Goal: Download file/media

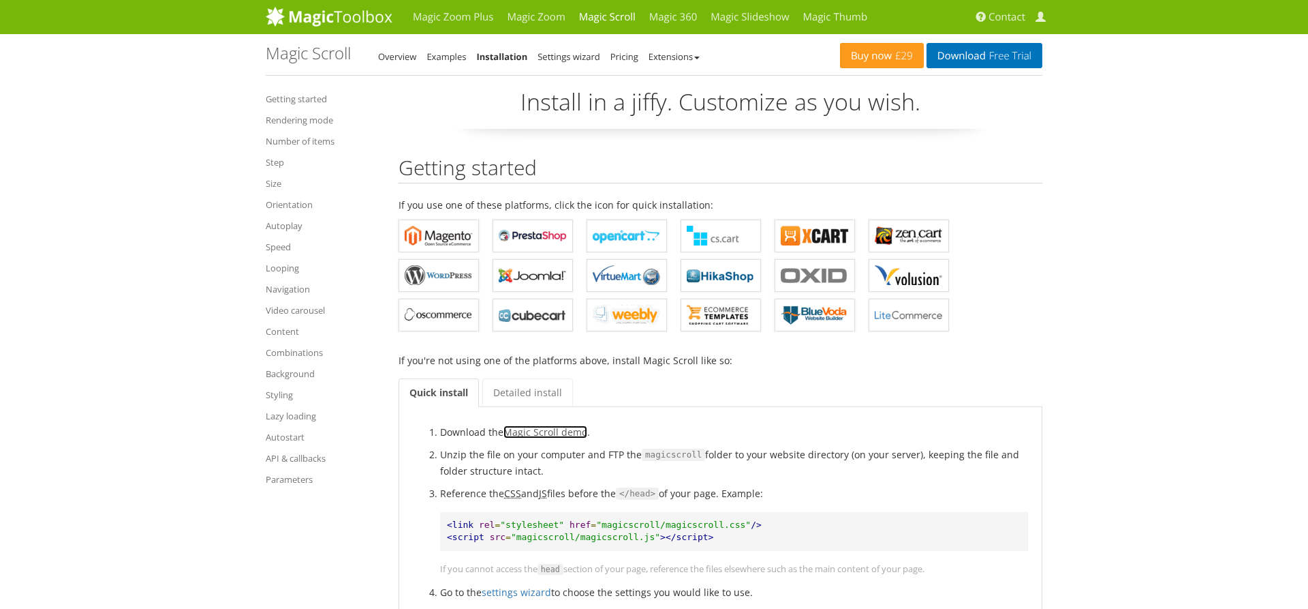
click at [562, 431] on link "Magic Scroll demo" at bounding box center [546, 431] width 84 height 13
click at [300, 99] on link "Getting started" at bounding box center [322, 99] width 112 height 16
click at [450, 274] on b "Magic Scroll for WordPress" at bounding box center [439, 275] width 68 height 20
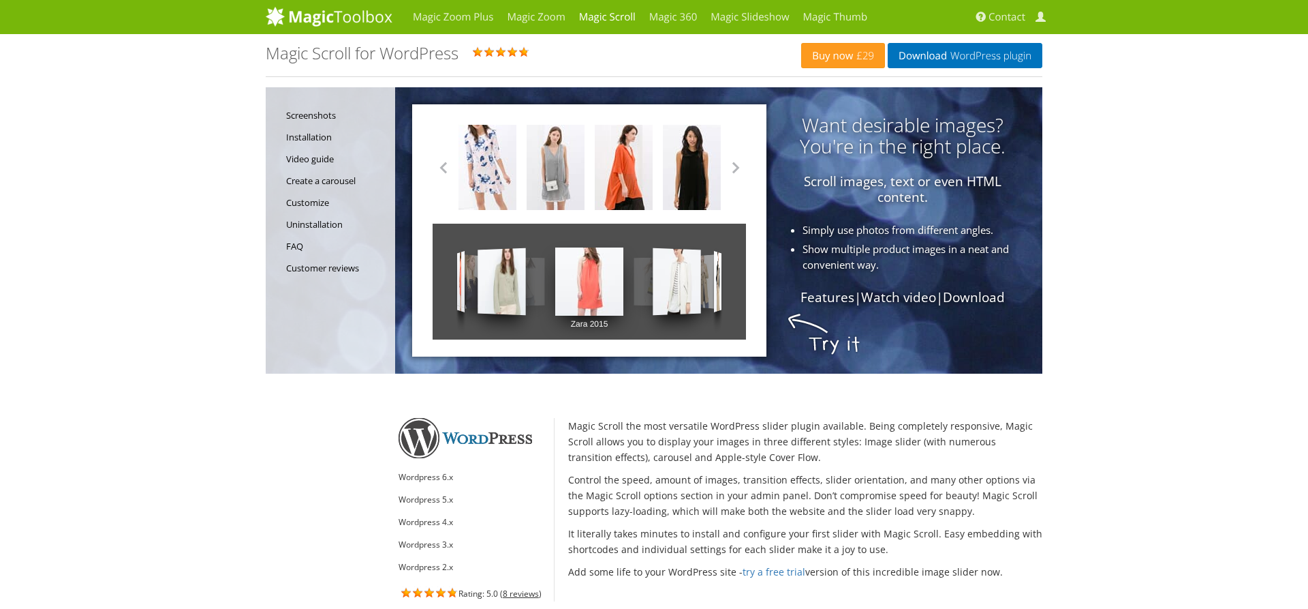
click at [440, 480] on li "Wordpress 6.x" at bounding box center [471, 477] width 145 height 16
click at [309, 138] on link "Installation" at bounding box center [337, 137] width 102 height 22
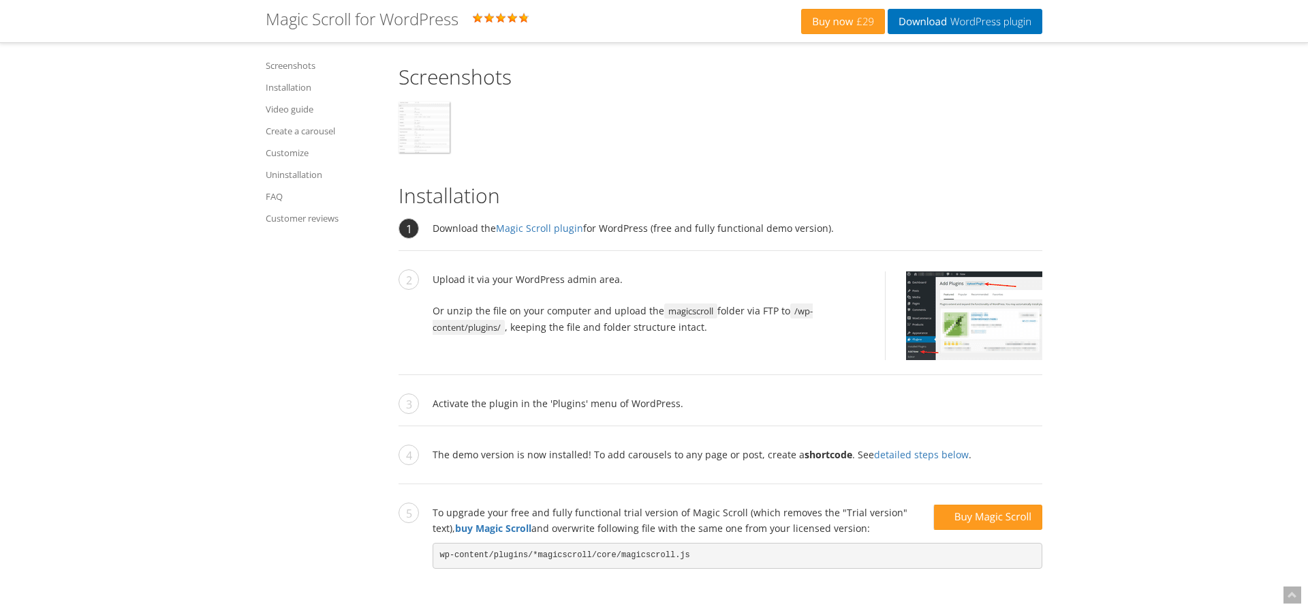
scroll to position [1686, 0]
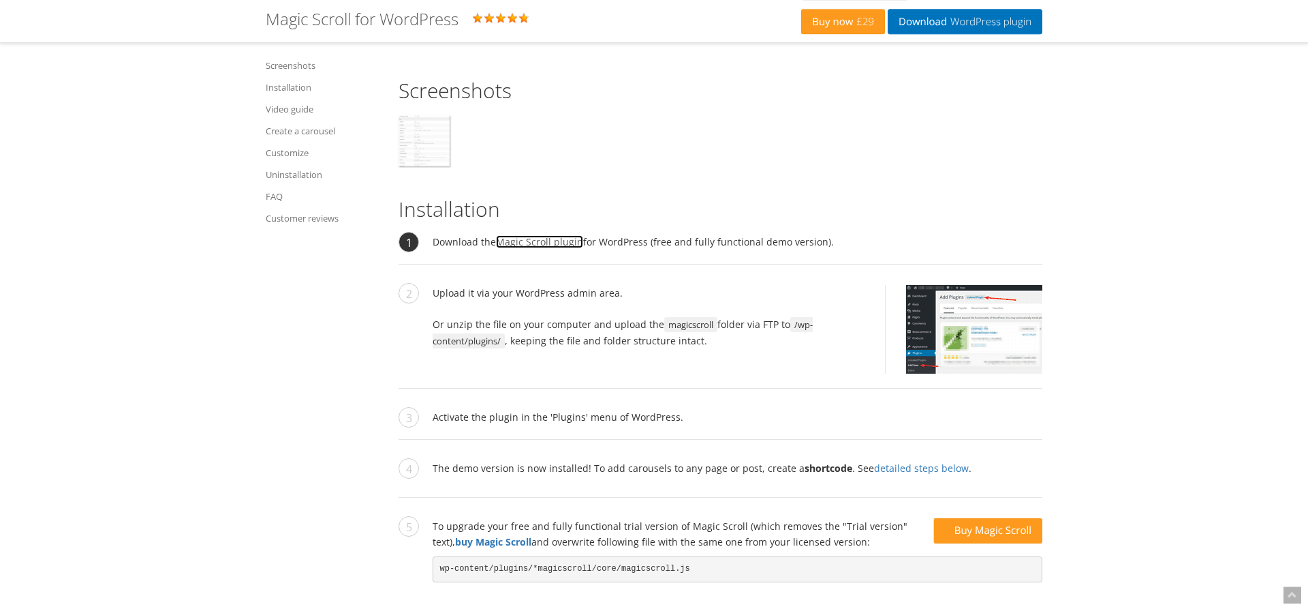
click at [546, 247] on link "Magic Scroll plugin" at bounding box center [539, 241] width 87 height 13
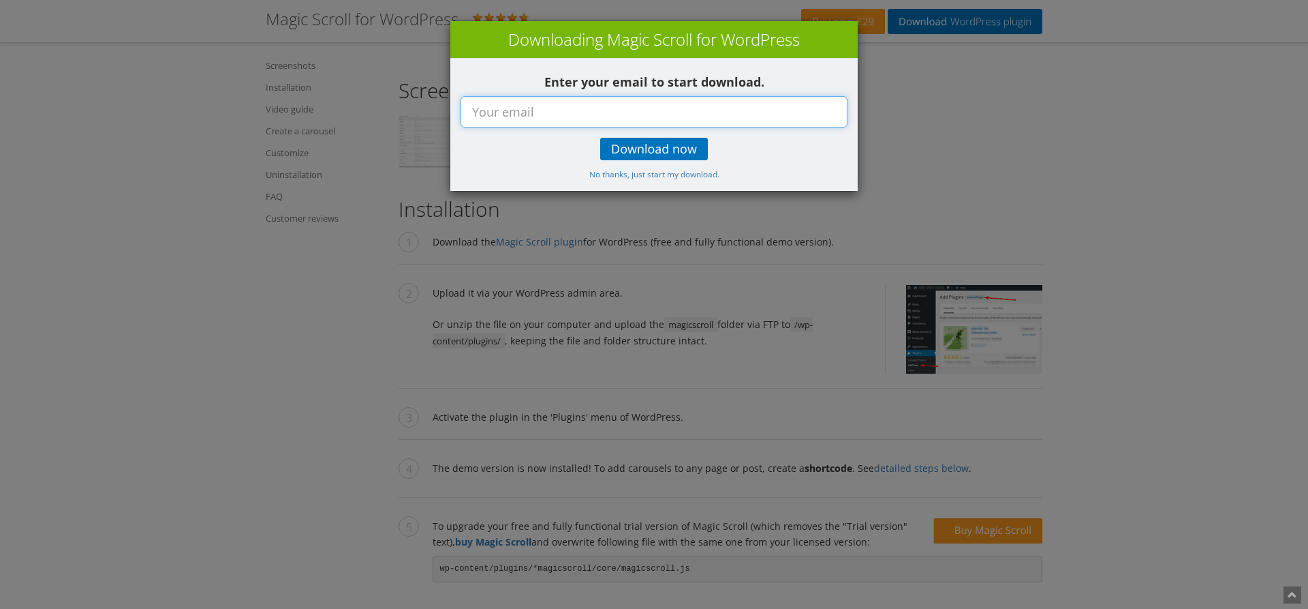
click at [547, 99] on input "text" at bounding box center [654, 111] width 387 height 31
click at [686, 179] on link "No thanks, just start my download." at bounding box center [654, 173] width 130 height 13
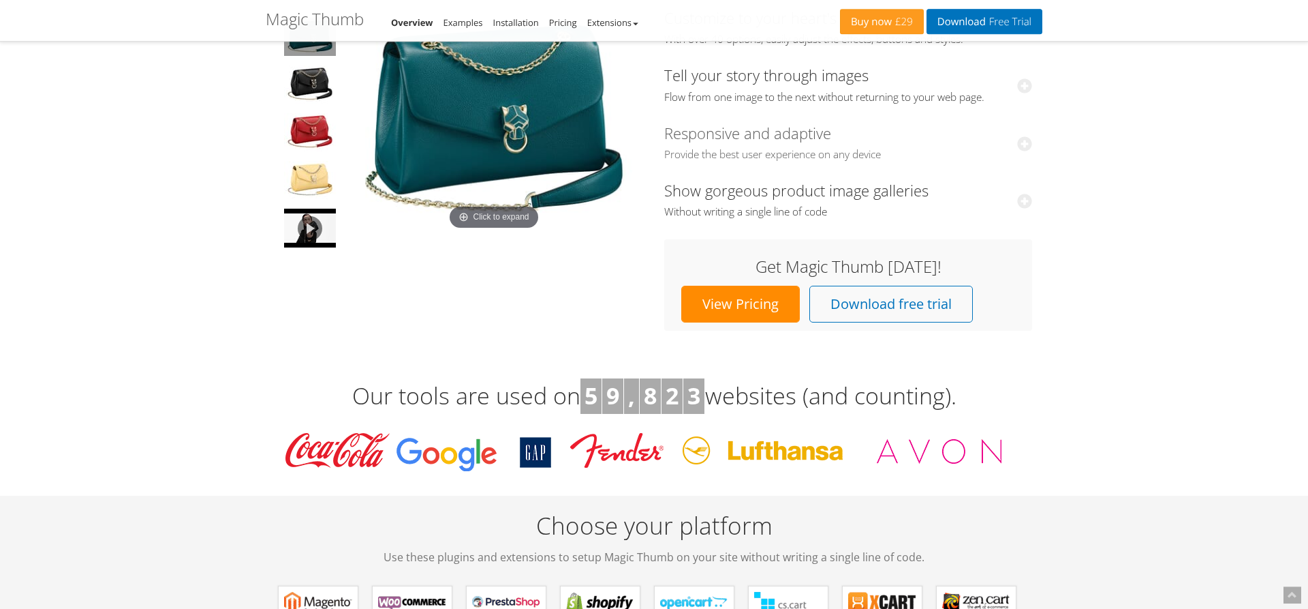
scroll to position [278, 0]
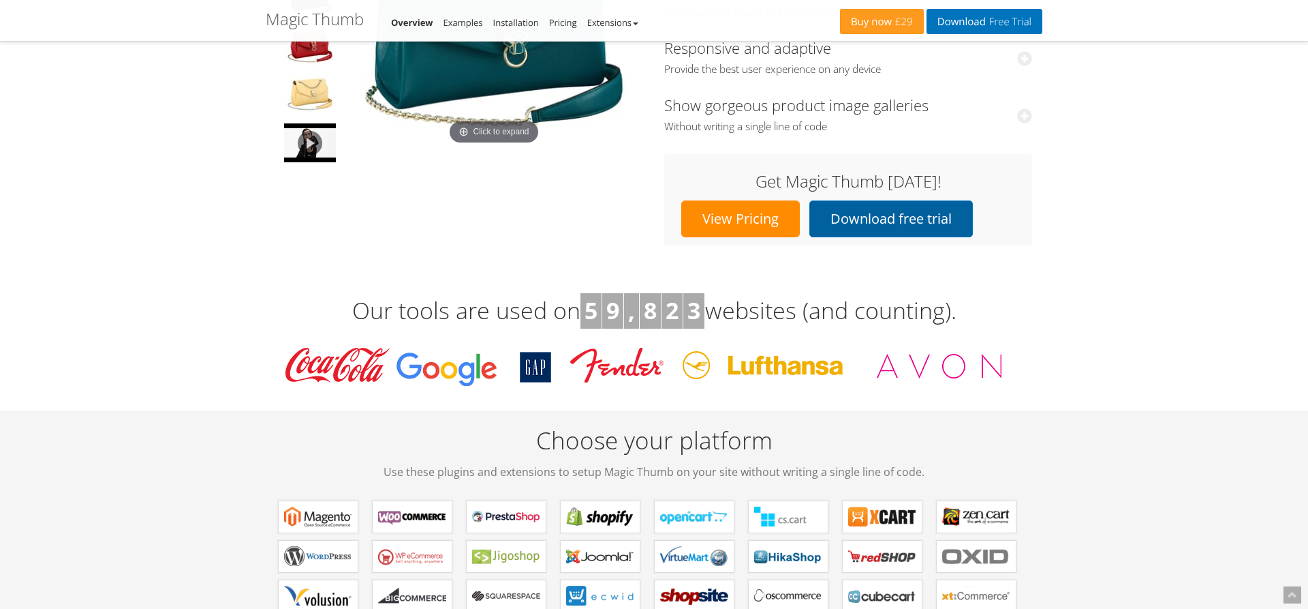
click at [855, 221] on link "Download free trial" at bounding box center [892, 218] width 164 height 37
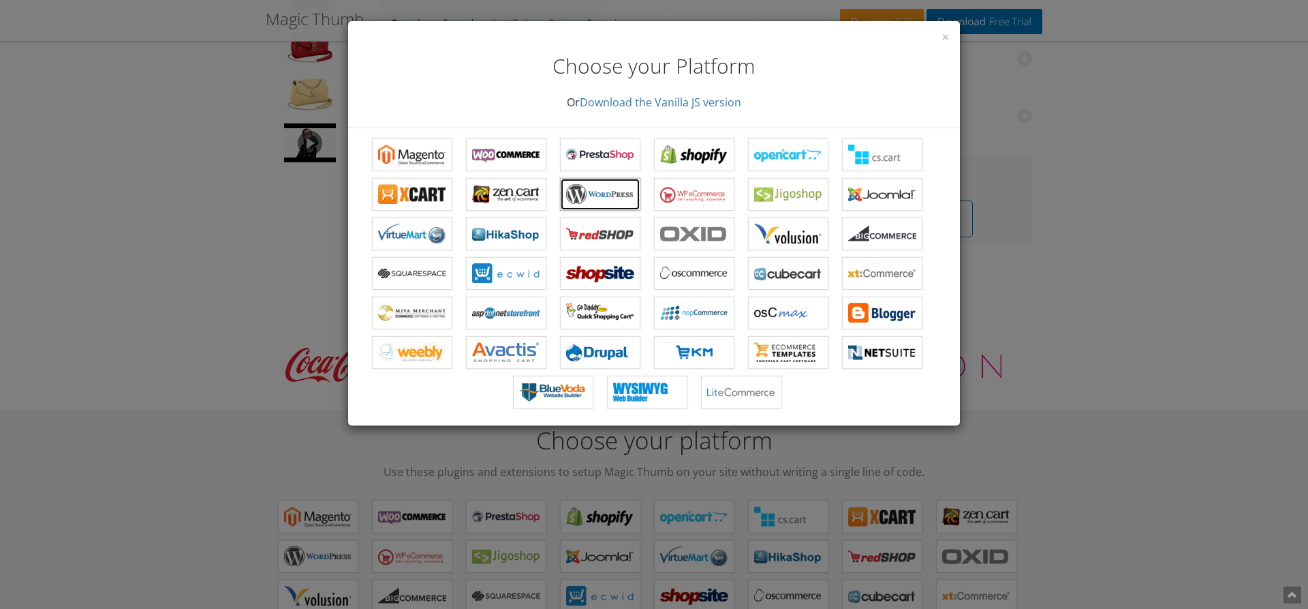
click at [597, 187] on b "Magic Thumb for WordPress" at bounding box center [600, 194] width 68 height 20
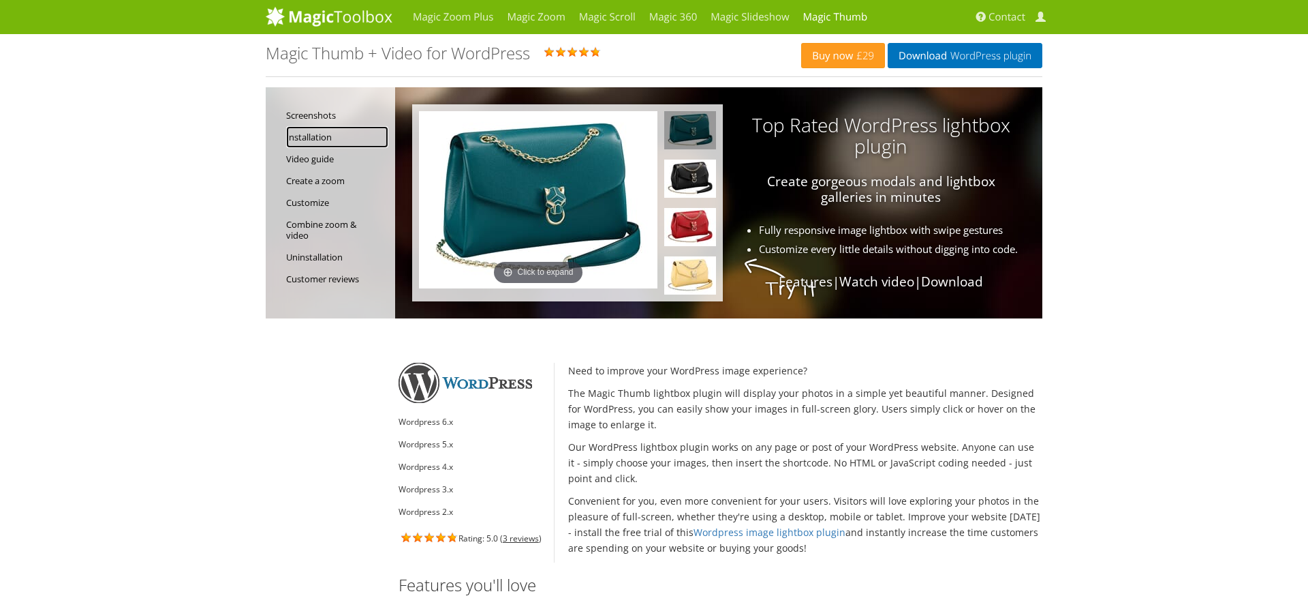
click at [312, 136] on link "Installation" at bounding box center [337, 137] width 102 height 22
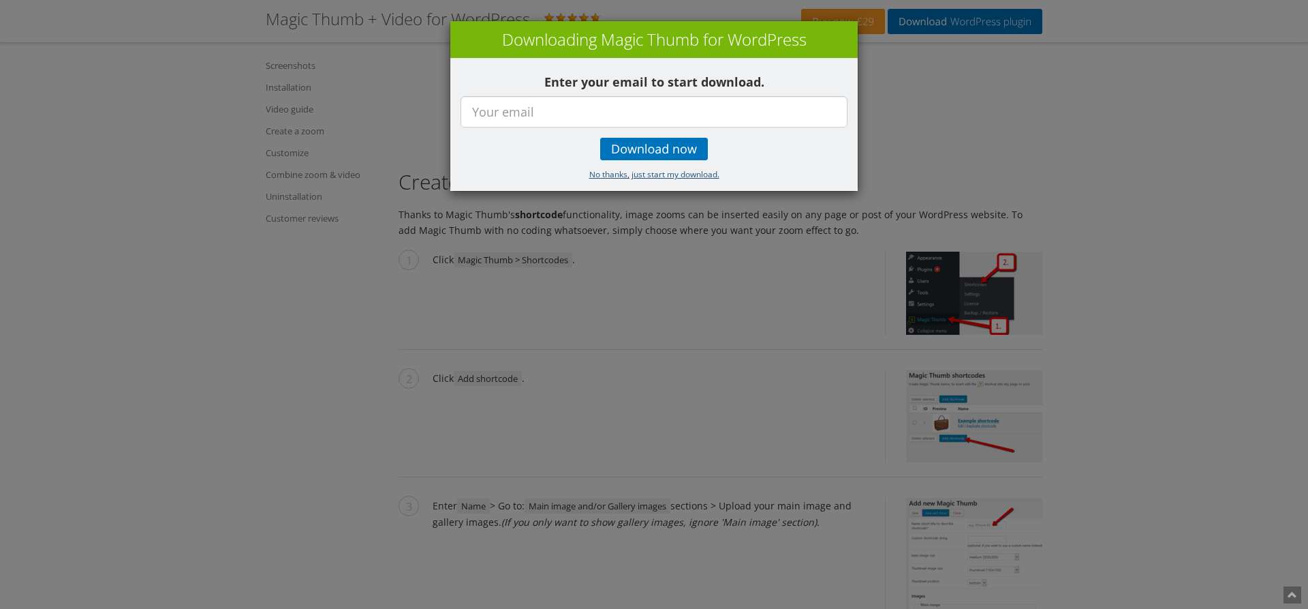
click at [679, 179] on div "Enter your email to start download. Download now No thanks, just start my downl…" at bounding box center [654, 125] width 408 height 132
click at [679, 178] on small "No thanks, just start my download." at bounding box center [654, 173] width 130 height 11
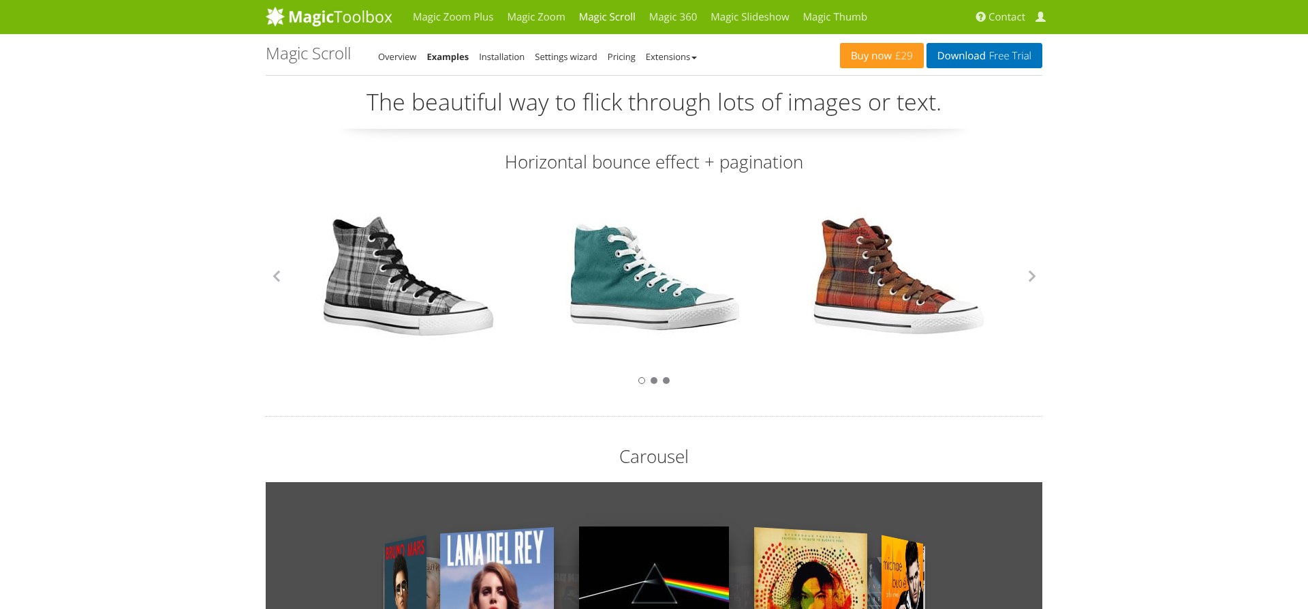
click at [669, 159] on h2 "Horizontal bounce effect + pagination" at bounding box center [654, 161] width 777 height 25
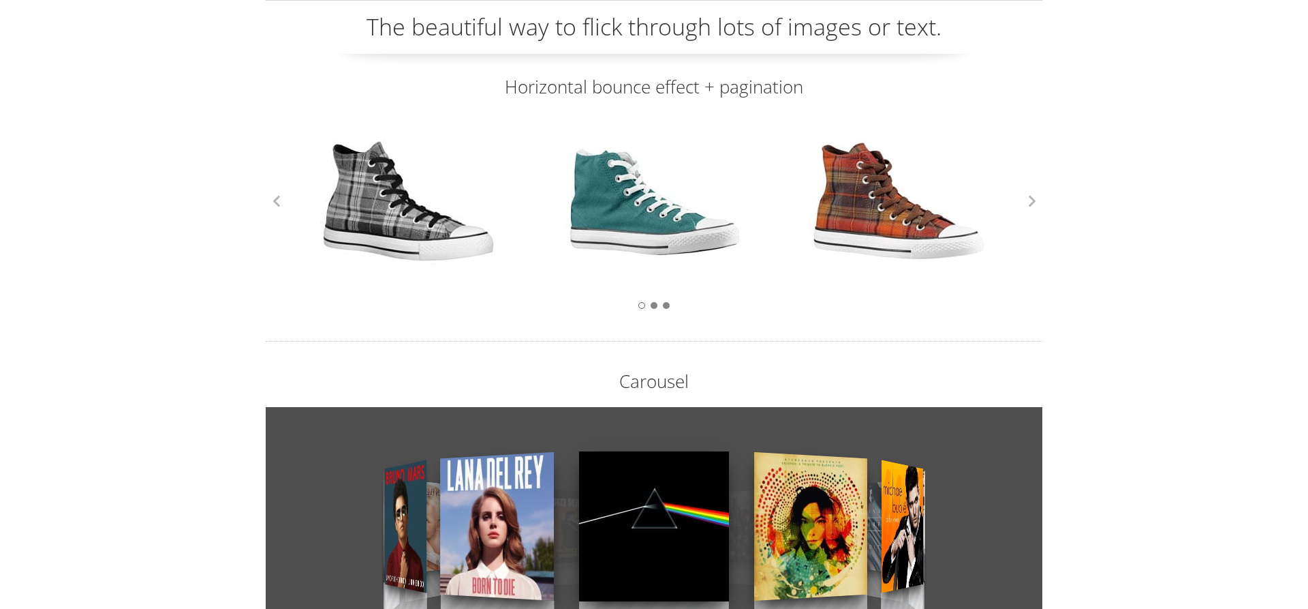
scroll to position [417, 0]
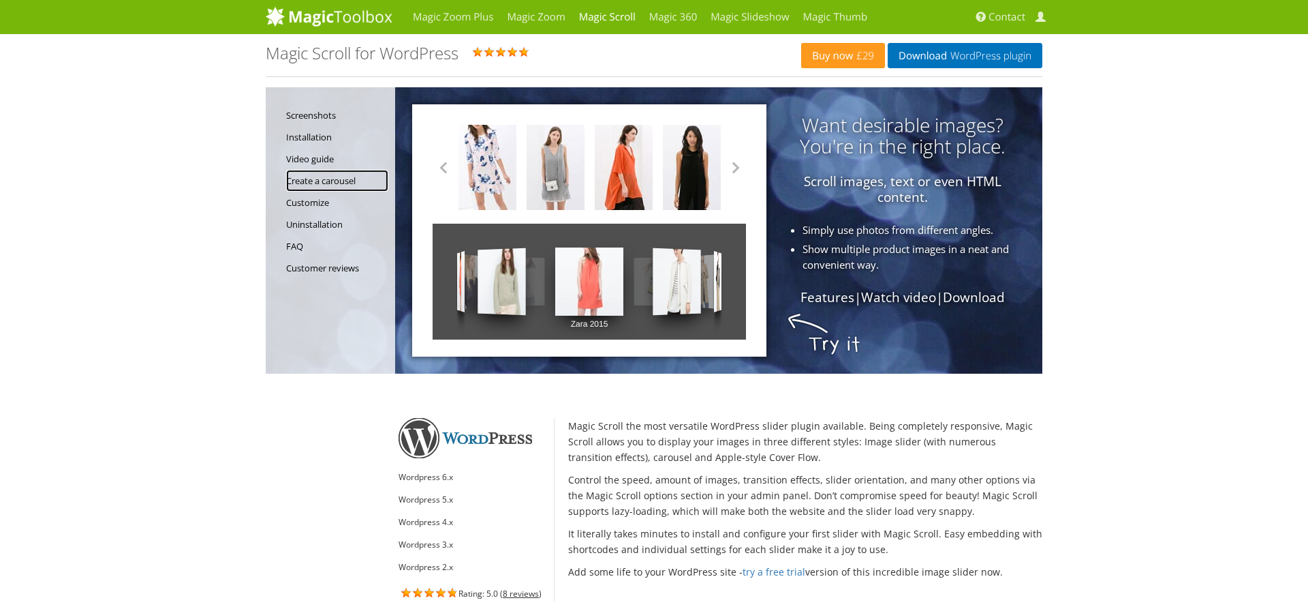
click at [328, 183] on link "Create a carousel" at bounding box center [337, 181] width 102 height 22
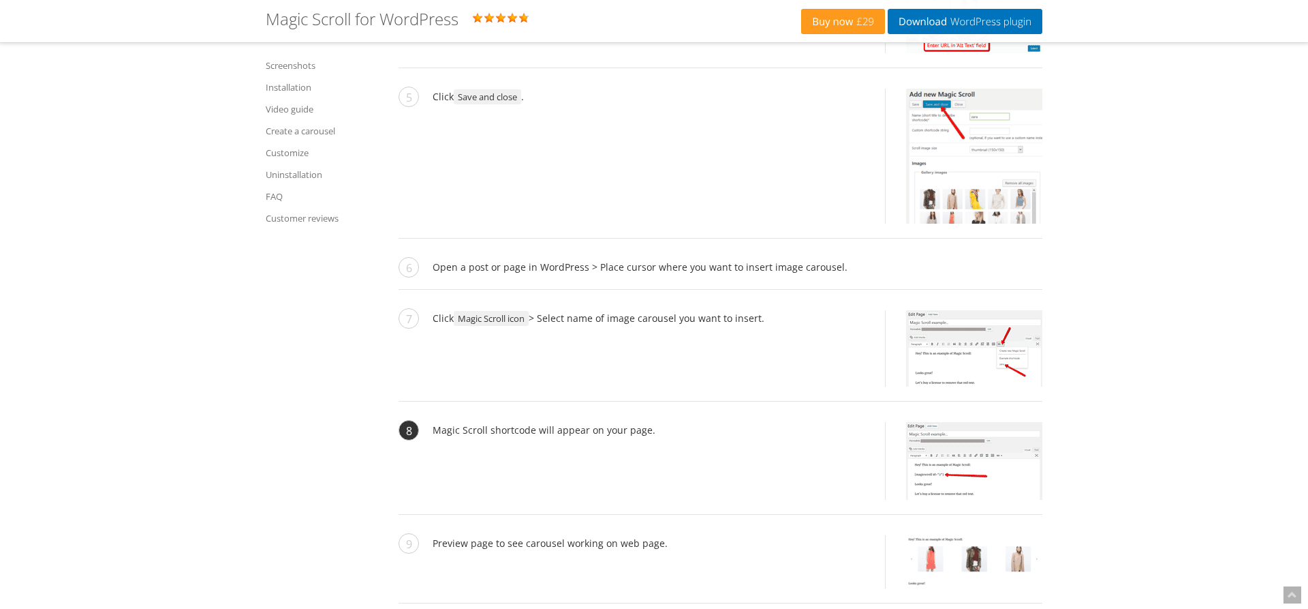
scroll to position [3188, 0]
